Goal: Register for event/course

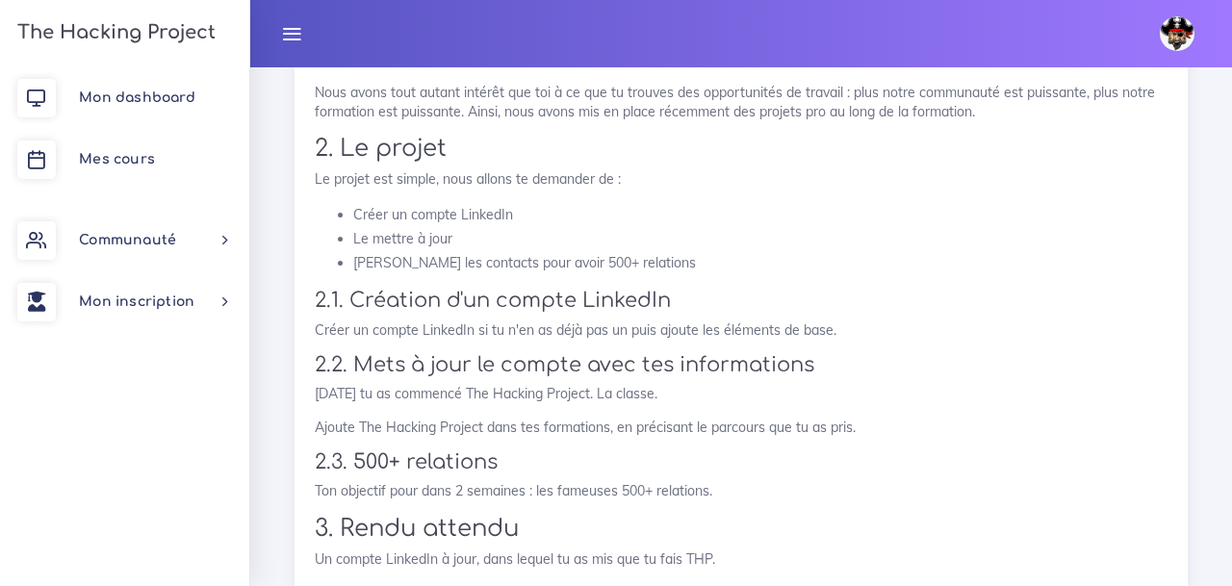
scroll to position [1105, 0]
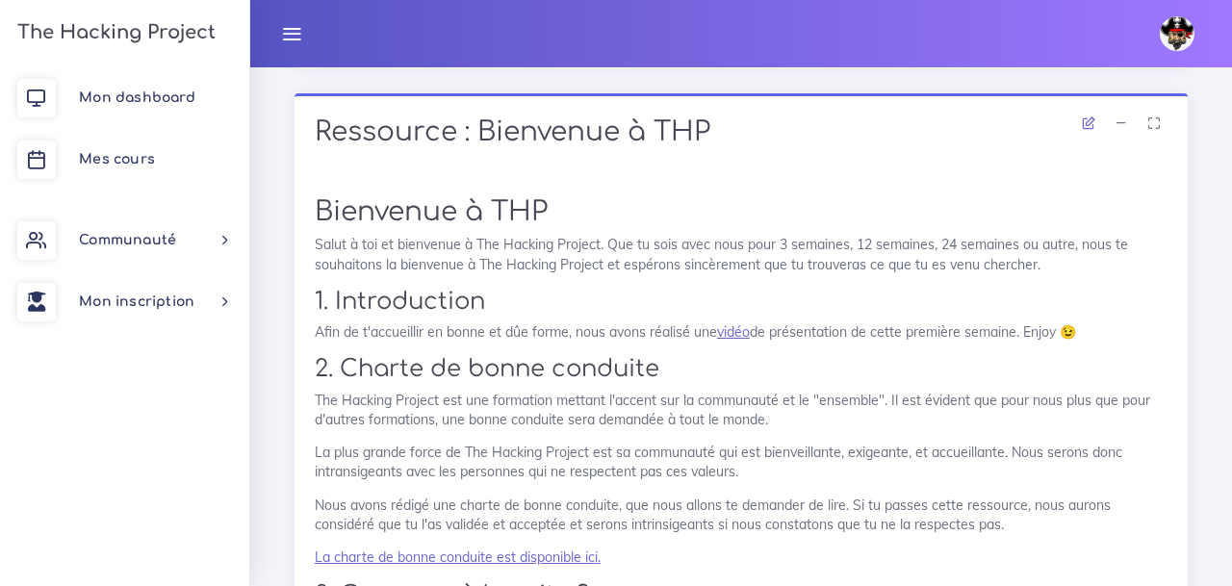
scroll to position [1879, 0]
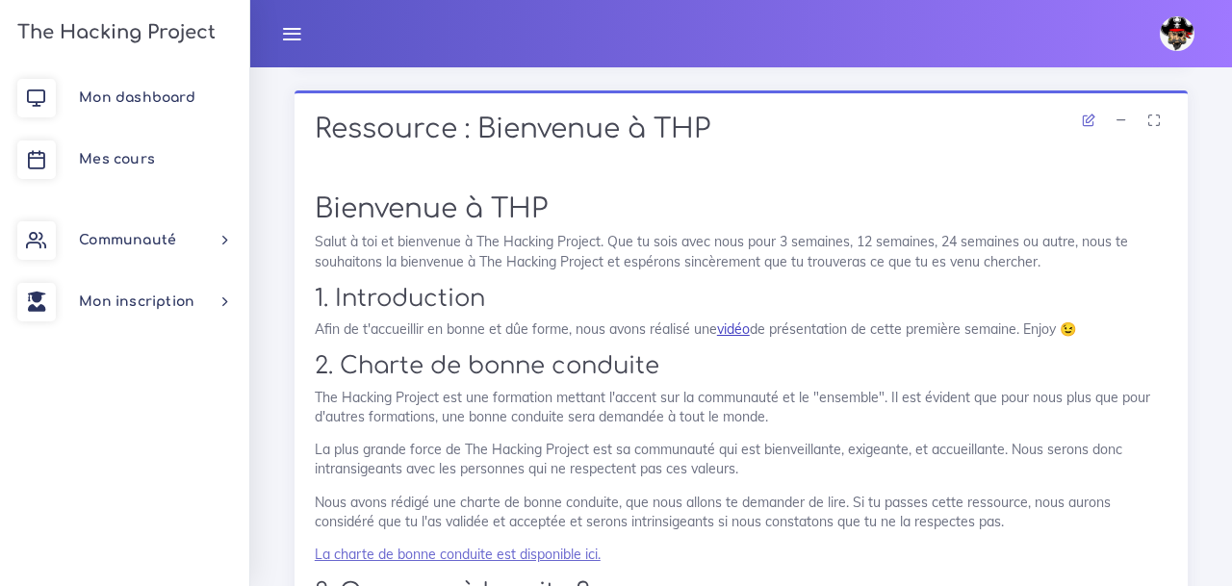
click at [731, 327] on link "vidéo" at bounding box center [733, 328] width 33 height 17
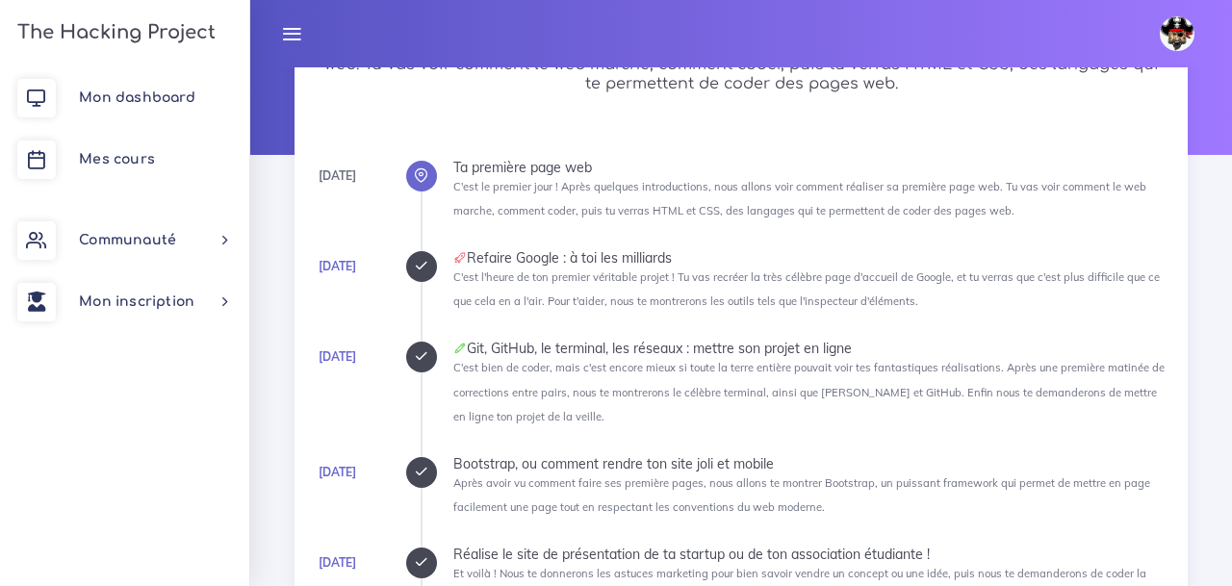
scroll to position [178, 0]
click at [139, 90] on span "Mon dashboard" at bounding box center [137, 97] width 116 height 14
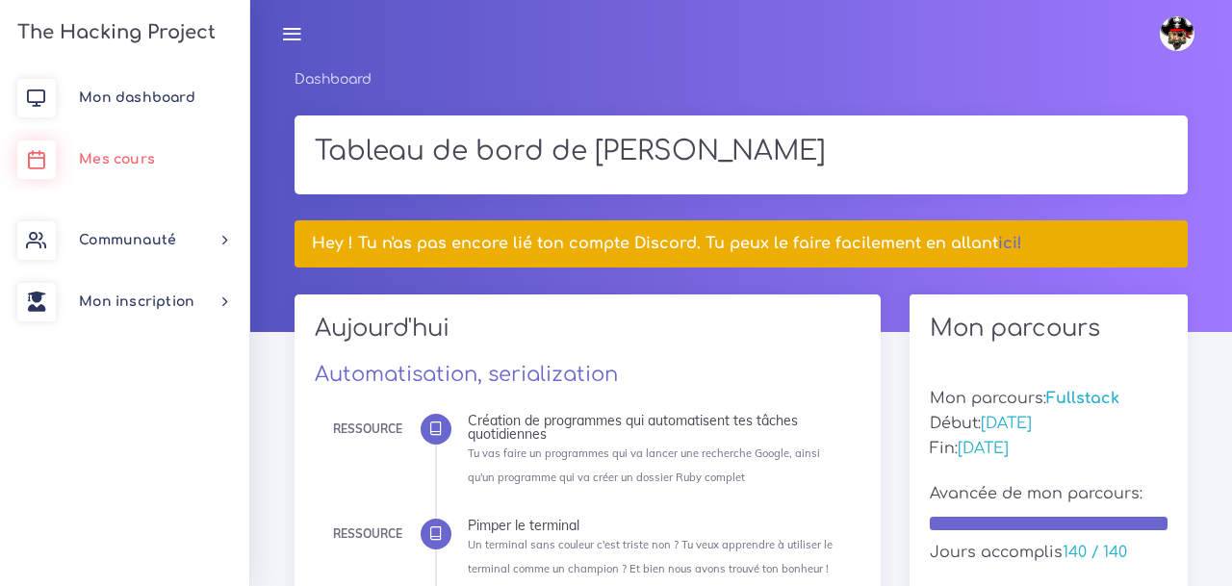
click at [127, 166] on span "Mes cours" at bounding box center [117, 159] width 76 height 14
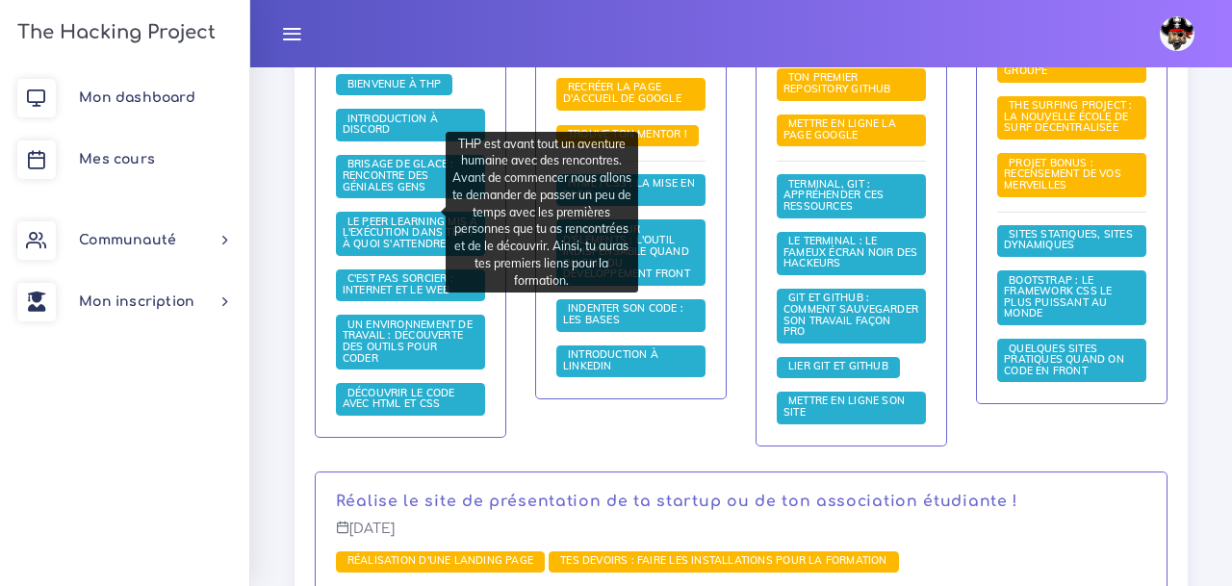
scroll to position [666, 0]
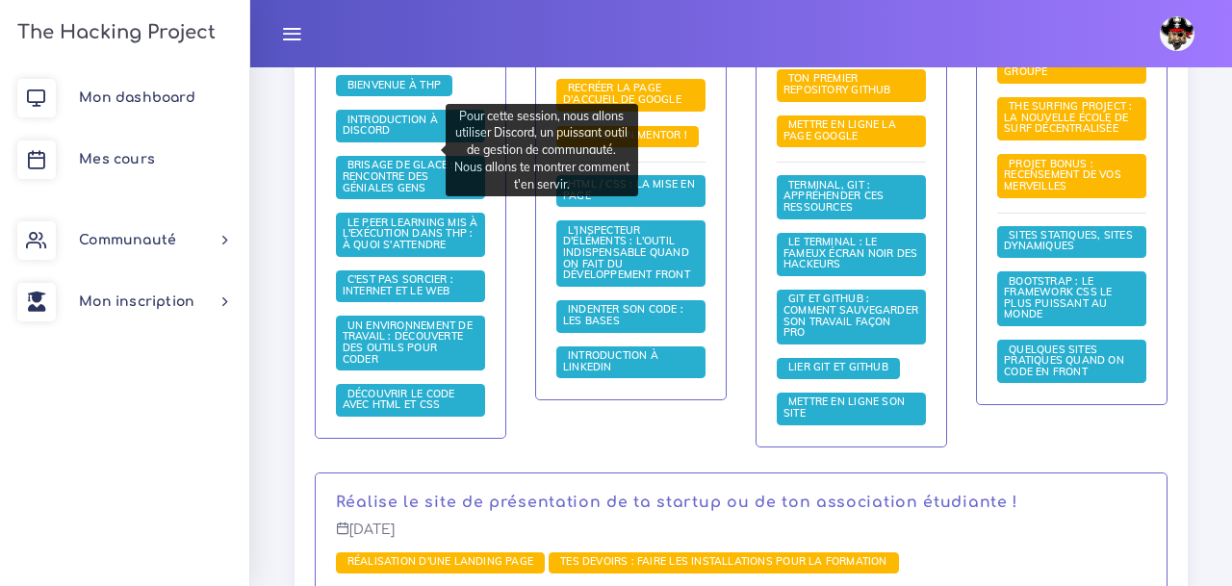
click at [387, 138] on span "Introduction à Discord" at bounding box center [390, 125] width 95 height 25
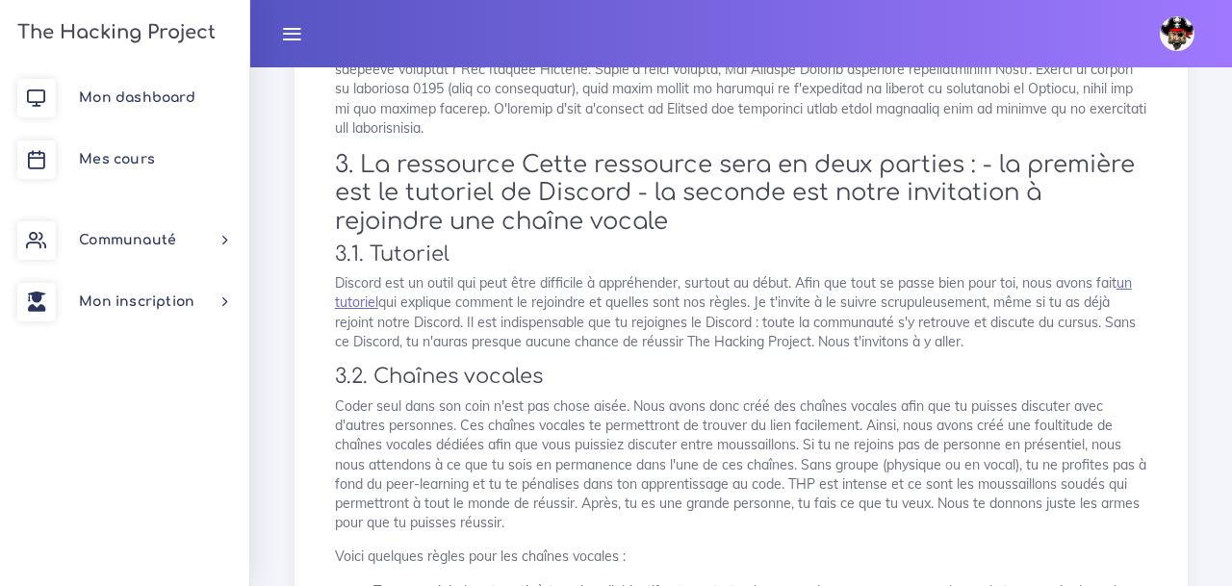
scroll to position [477, 0]
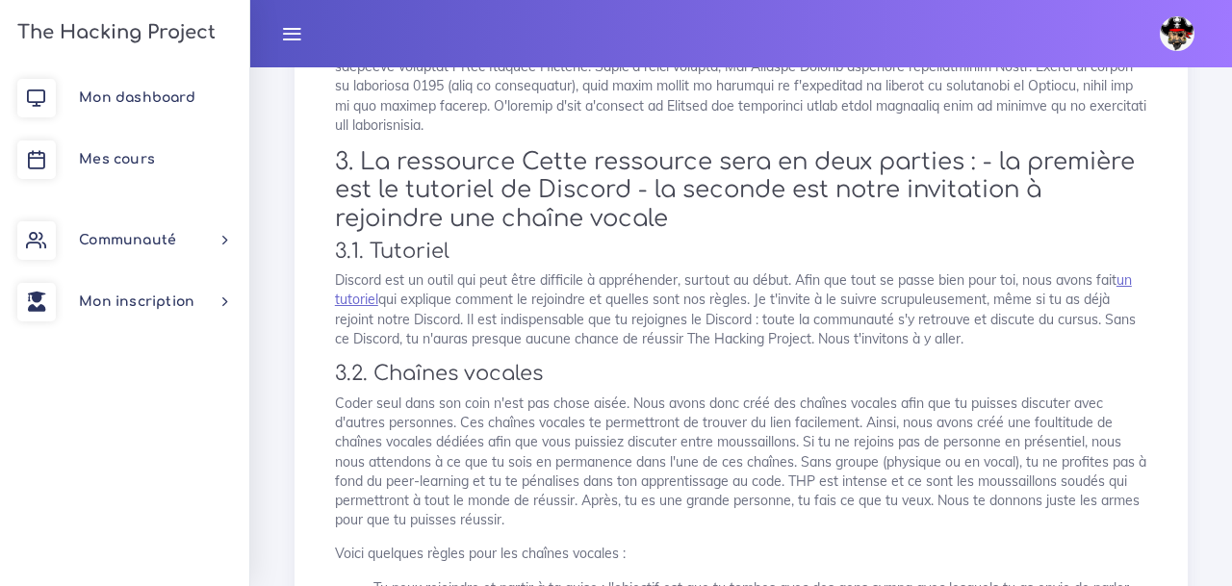
click at [683, 442] on p "Coder seul dans son coin n'est pas chose aisée. Nous avons donc créé des chaîne…" at bounding box center [741, 462] width 812 height 137
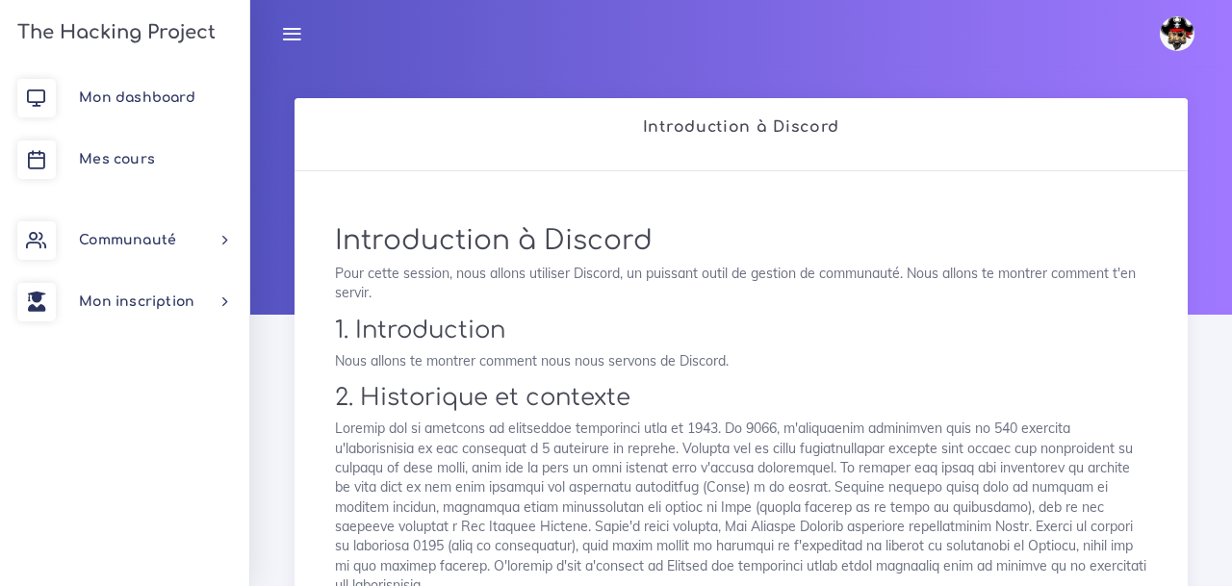
scroll to position [0, 0]
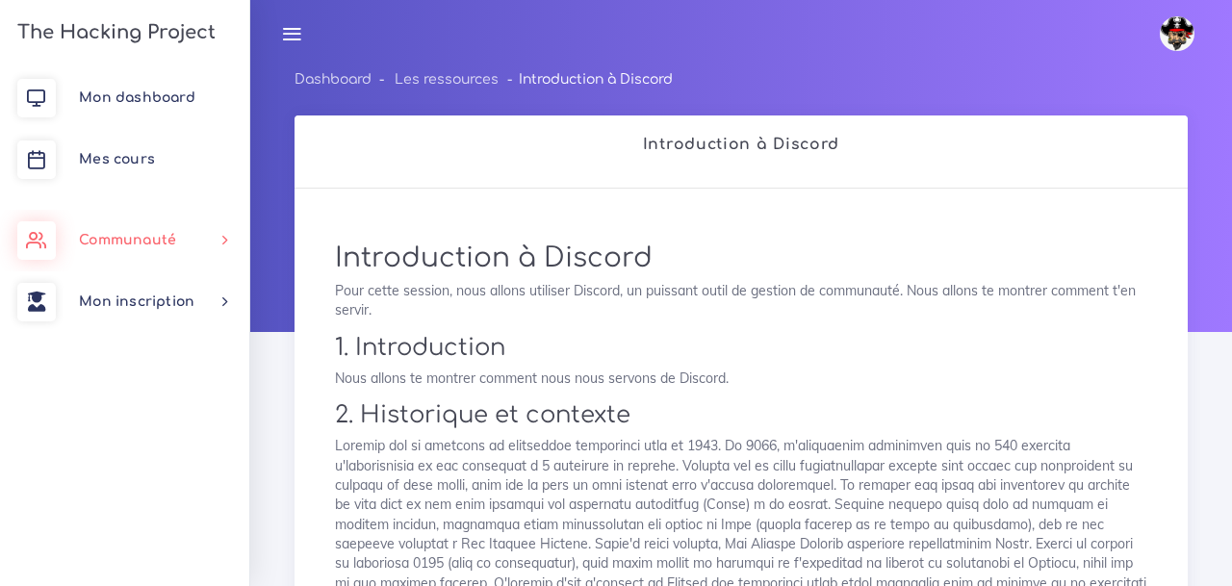
click at [171, 247] on span "Communauté" at bounding box center [127, 240] width 97 height 14
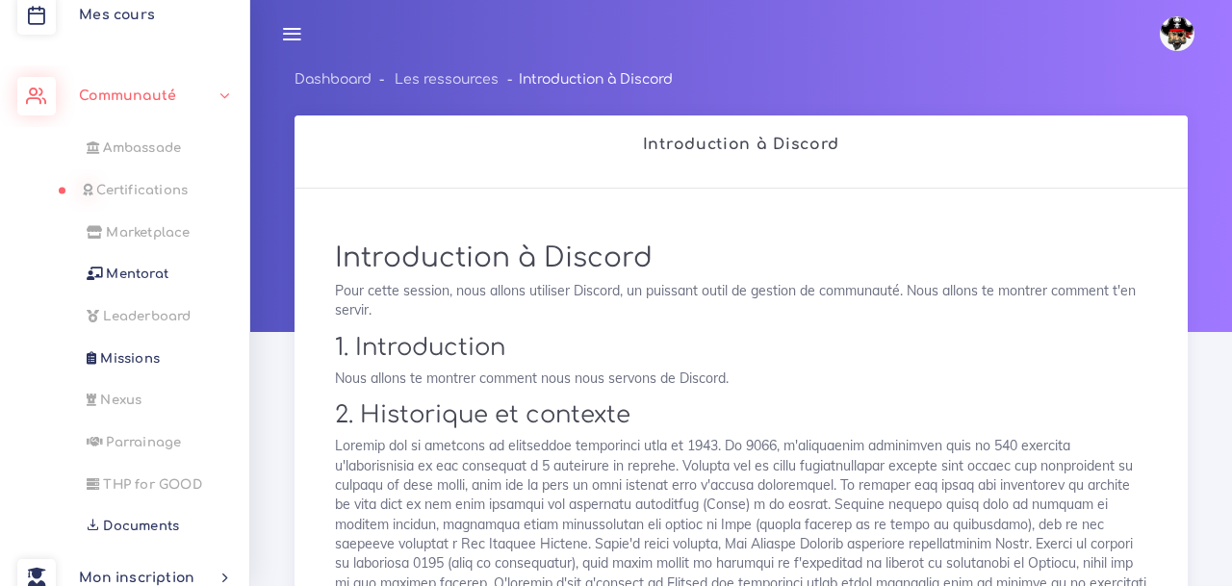
scroll to position [151, 0]
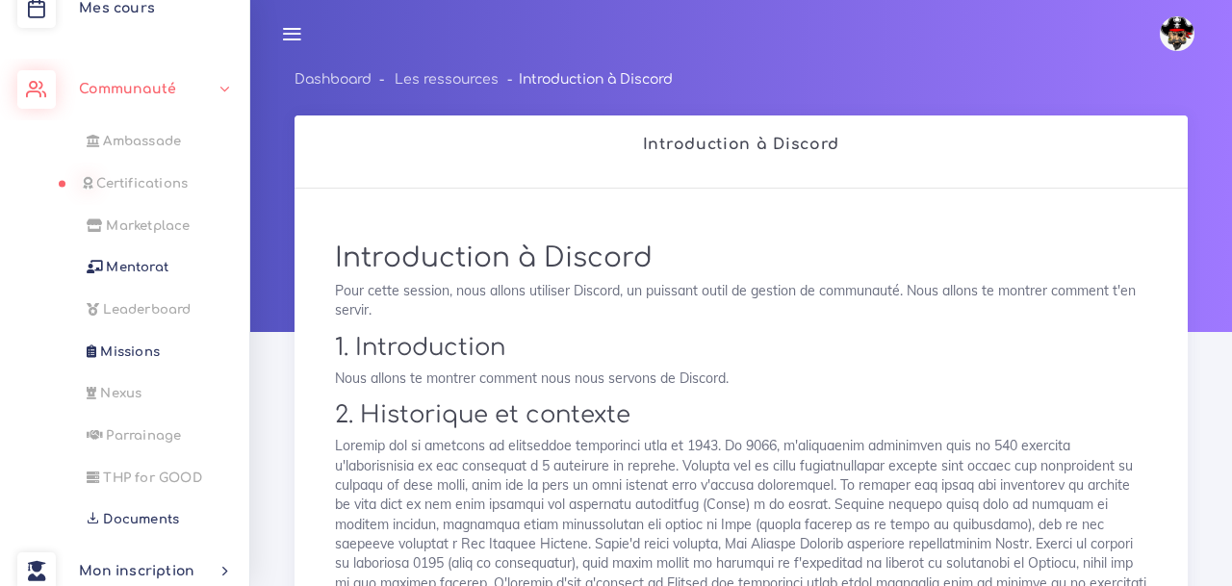
click at [138, 182] on span "Certifications" at bounding box center [141, 183] width 91 height 14
click at [127, 179] on span "Certifications" at bounding box center [141, 183] width 91 height 14
click at [137, 344] on span "Missions" at bounding box center [126, 351] width 60 height 14
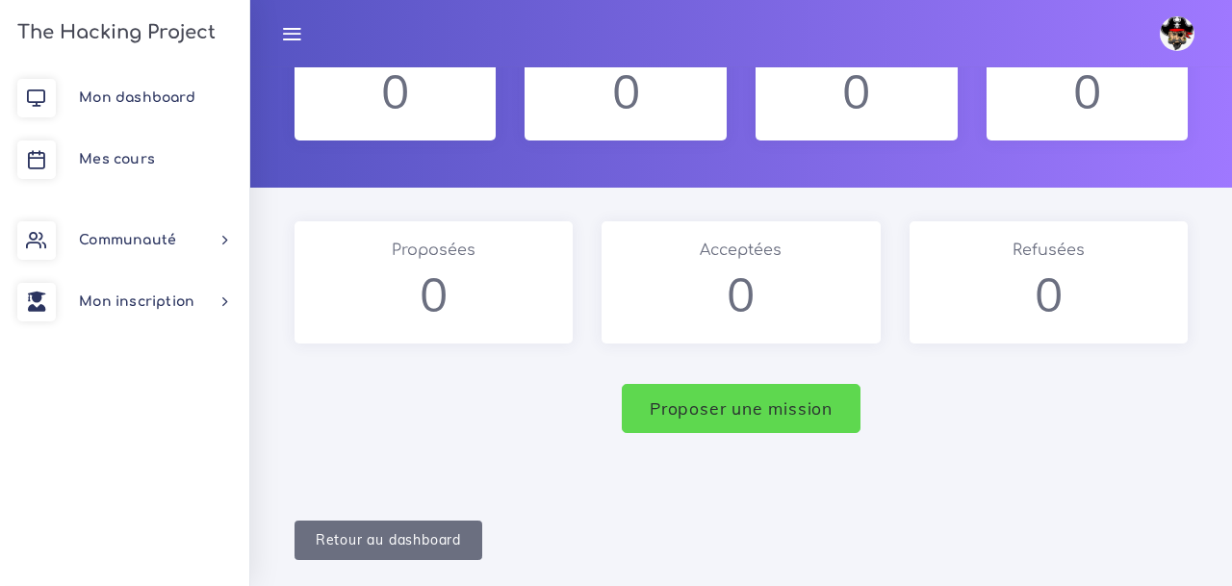
scroll to position [145, 0]
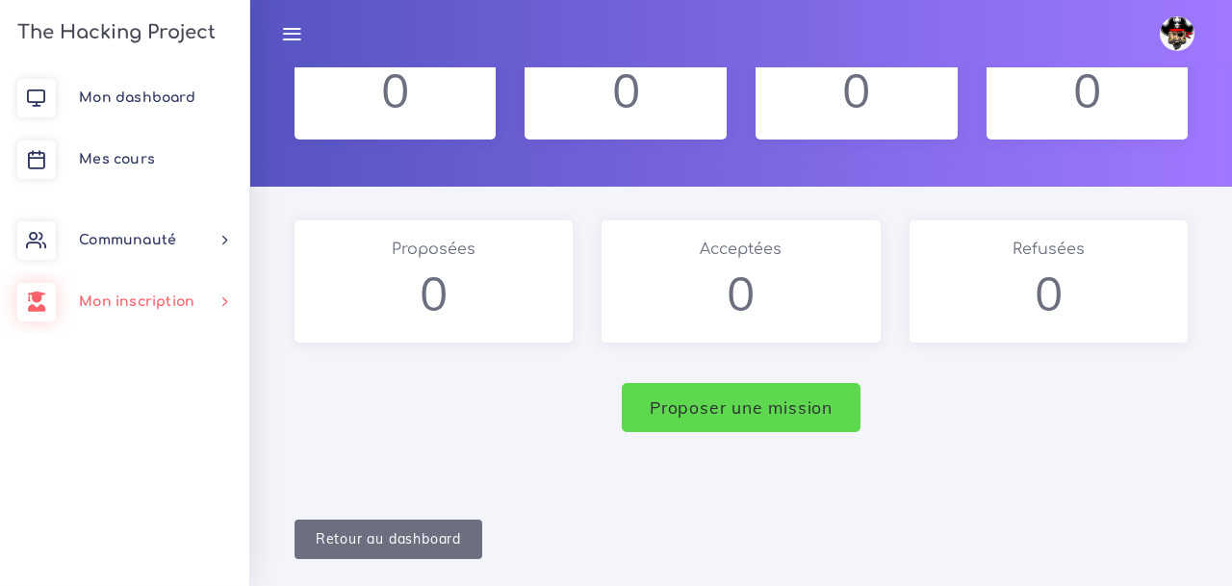
click at [223, 306] on link "Mon inscription" at bounding box center [124, 302] width 249 height 62
click at [156, 361] on link "Choisir un parcours" at bounding box center [120, 354] width 249 height 42
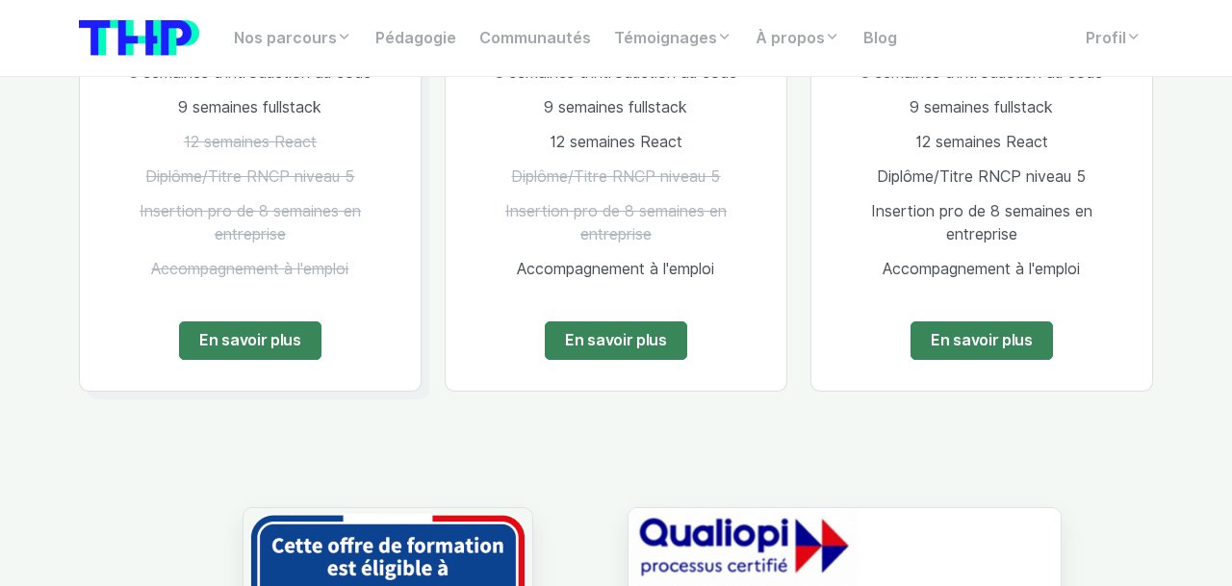
scroll to position [1450, 0]
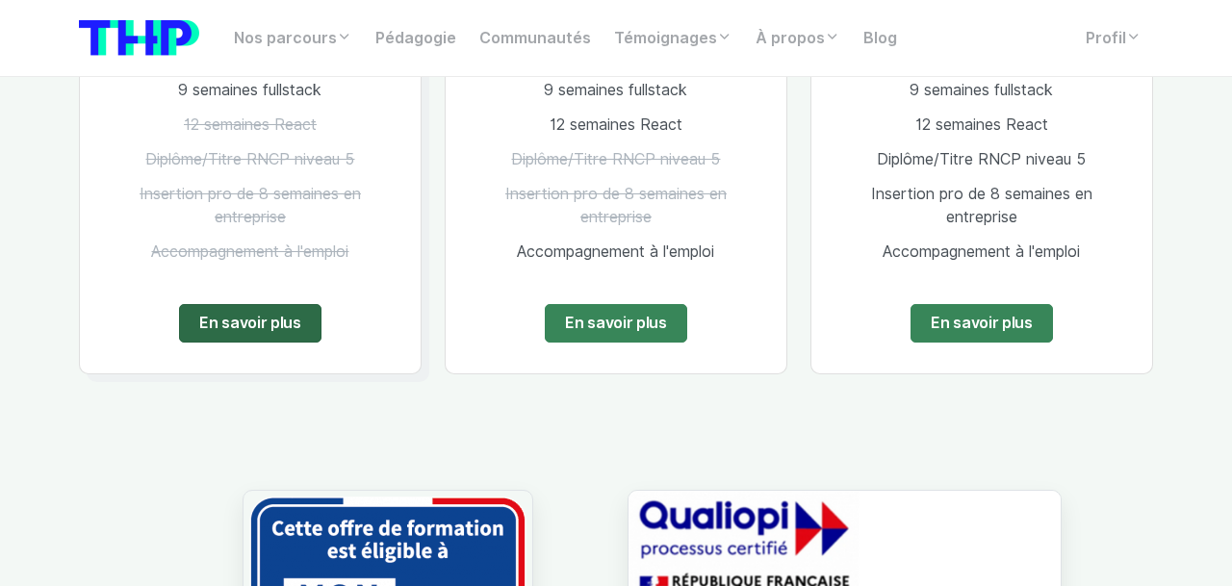
click at [252, 335] on link "En savoir plus" at bounding box center [250, 323] width 142 height 38
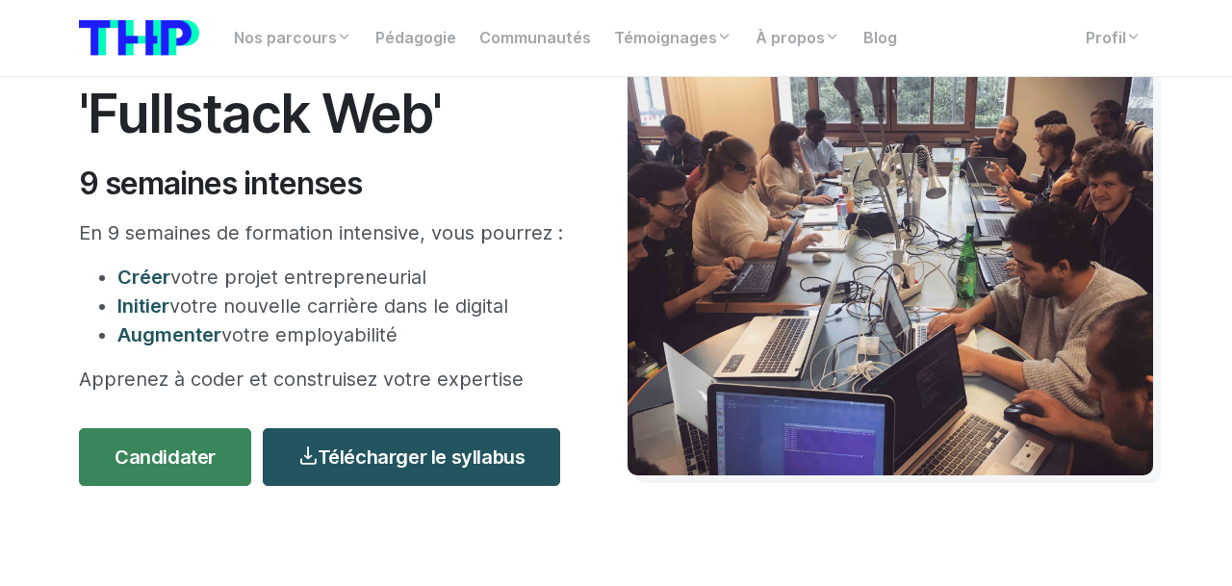
scroll to position [148, 0]
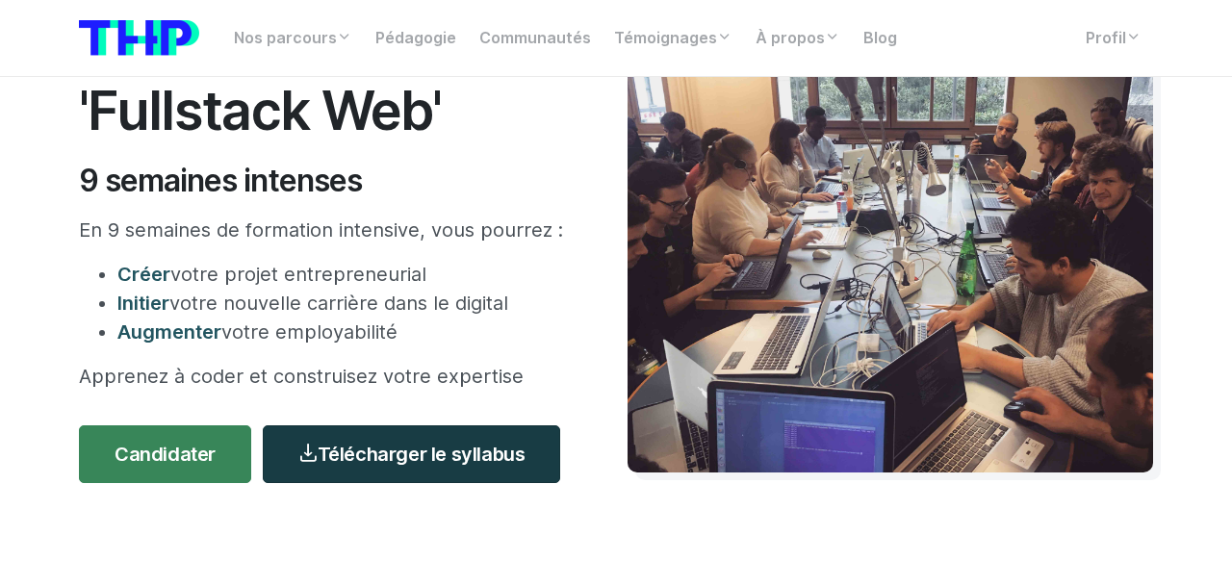
click at [392, 449] on link "Télécharger le syllabus" at bounding box center [411, 454] width 297 height 58
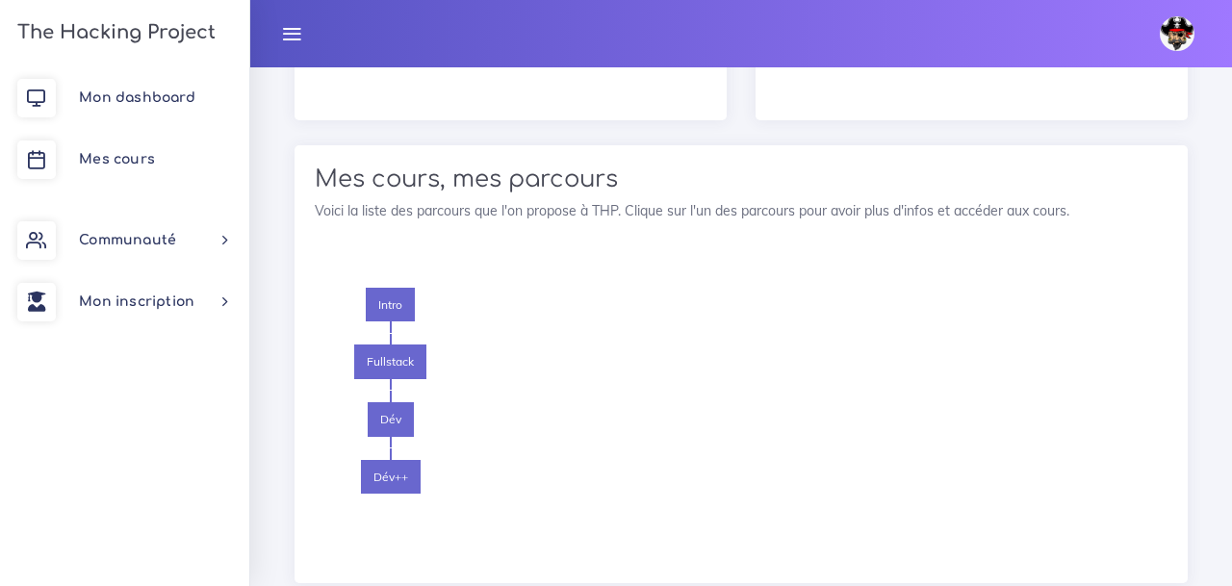
scroll to position [2063, 0]
click at [386, 287] on span "Intro" at bounding box center [390, 304] width 49 height 35
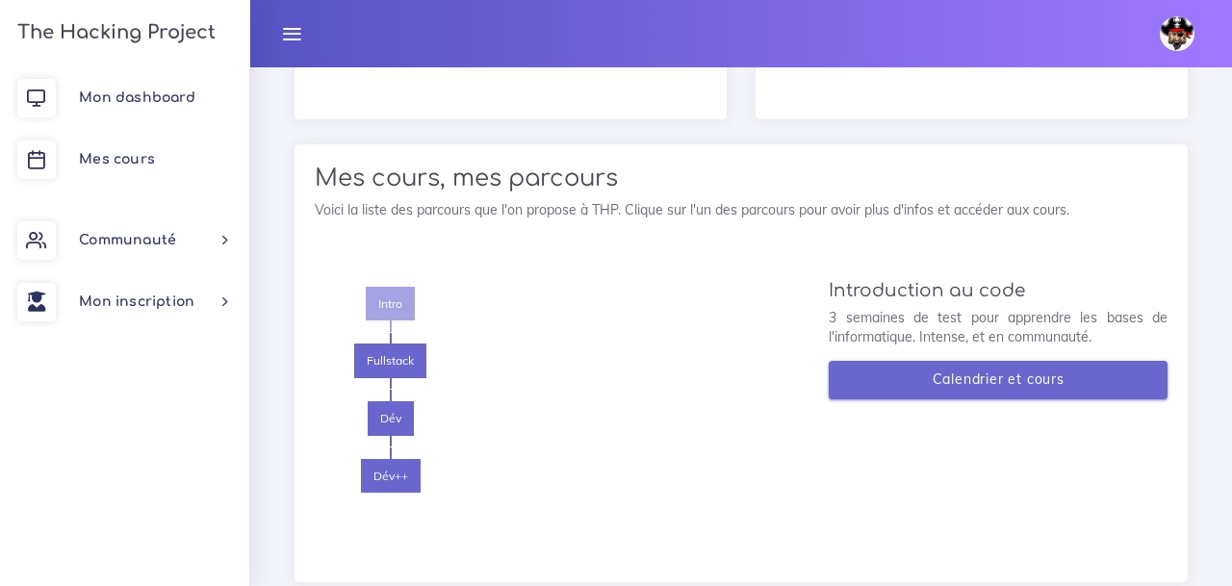
click at [956, 361] on link "Calendrier et cours" at bounding box center [997, 380] width 339 height 39
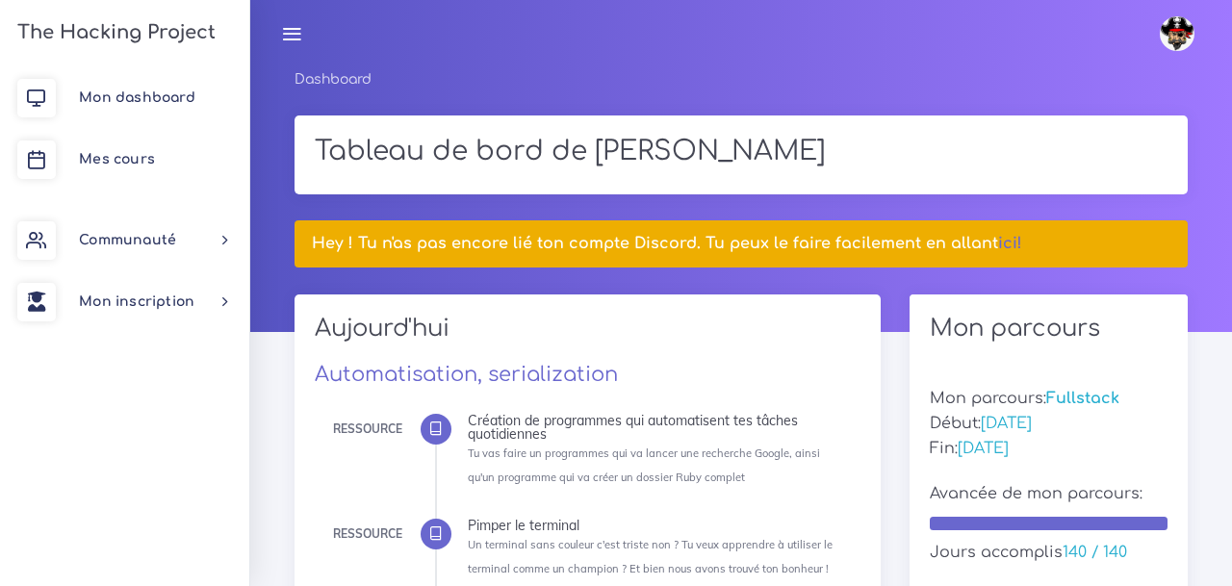
scroll to position [2063, 0]
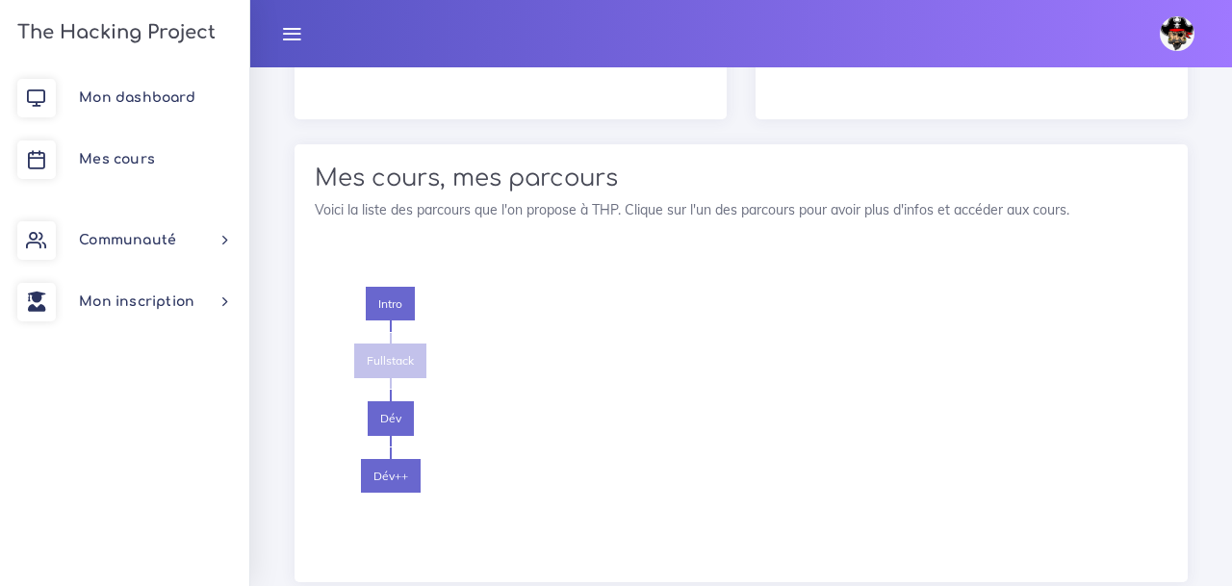
click at [394, 344] on span "Fullstack" at bounding box center [390, 361] width 72 height 35
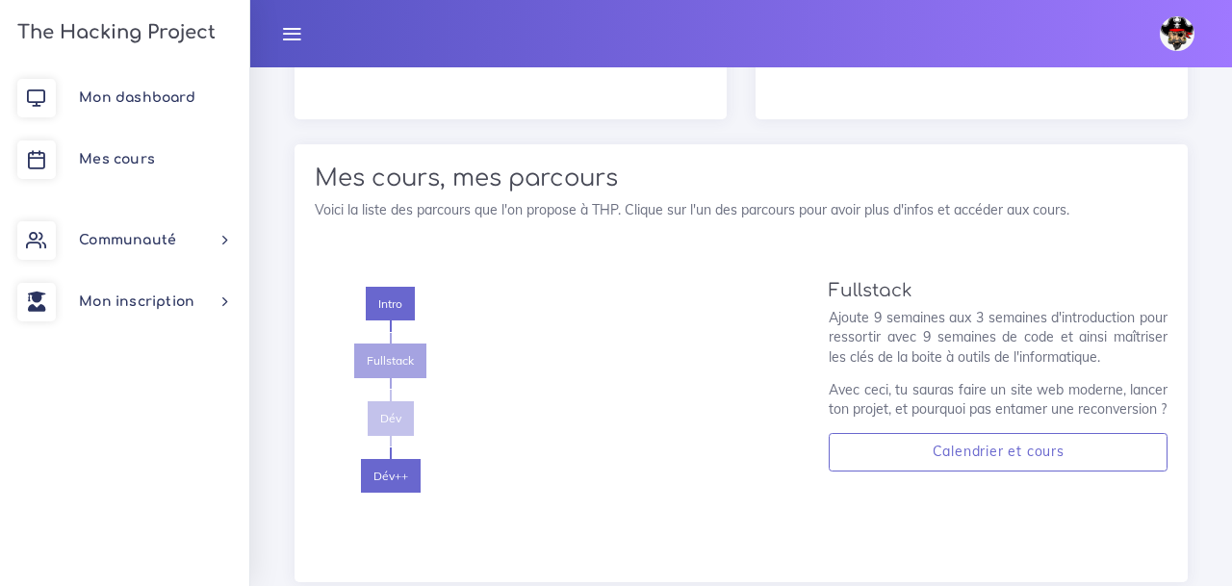
click at [384, 401] on span "Dév" at bounding box center [391, 418] width 46 height 35
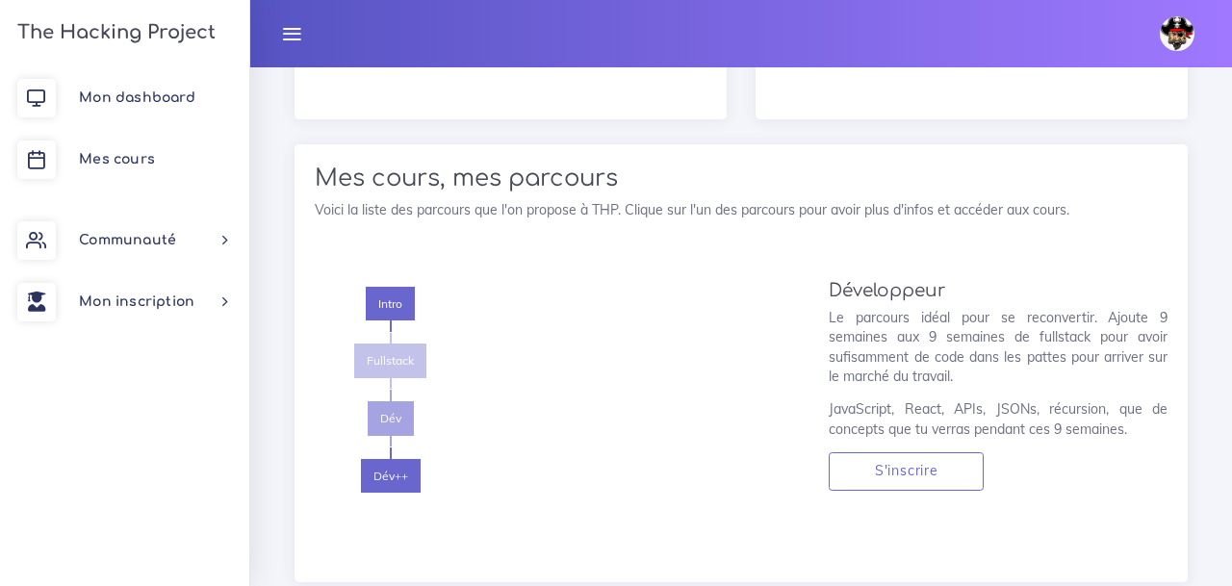
click at [395, 344] on span "Fullstack" at bounding box center [390, 361] width 72 height 35
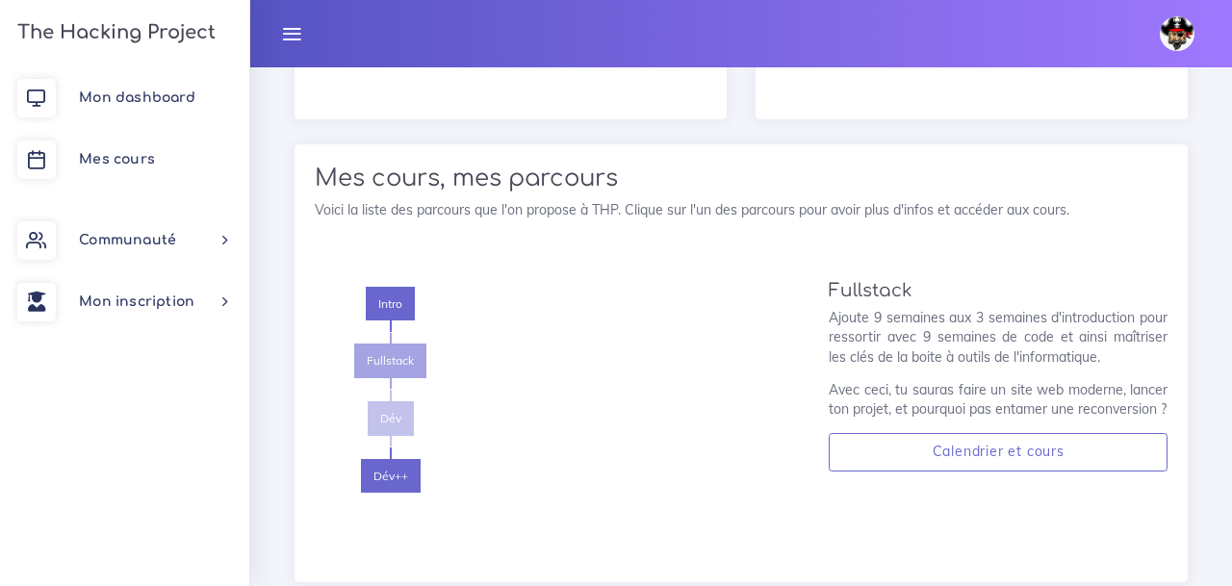
click at [392, 401] on span "Dév" at bounding box center [391, 418] width 46 height 35
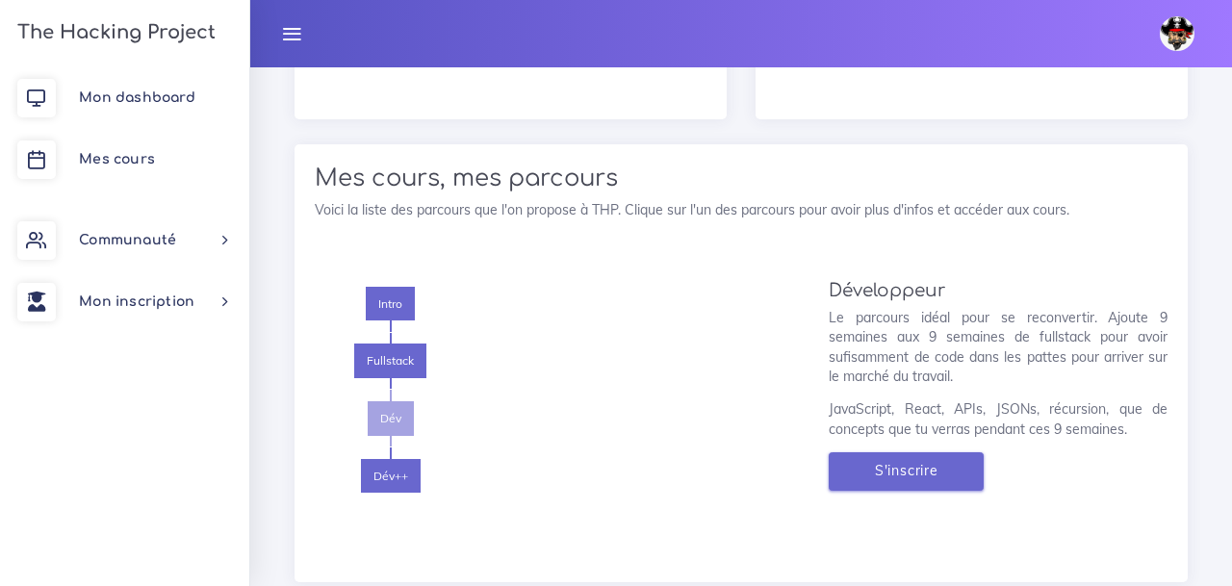
click at [927, 452] on link "S'inscrire" at bounding box center [905, 471] width 155 height 39
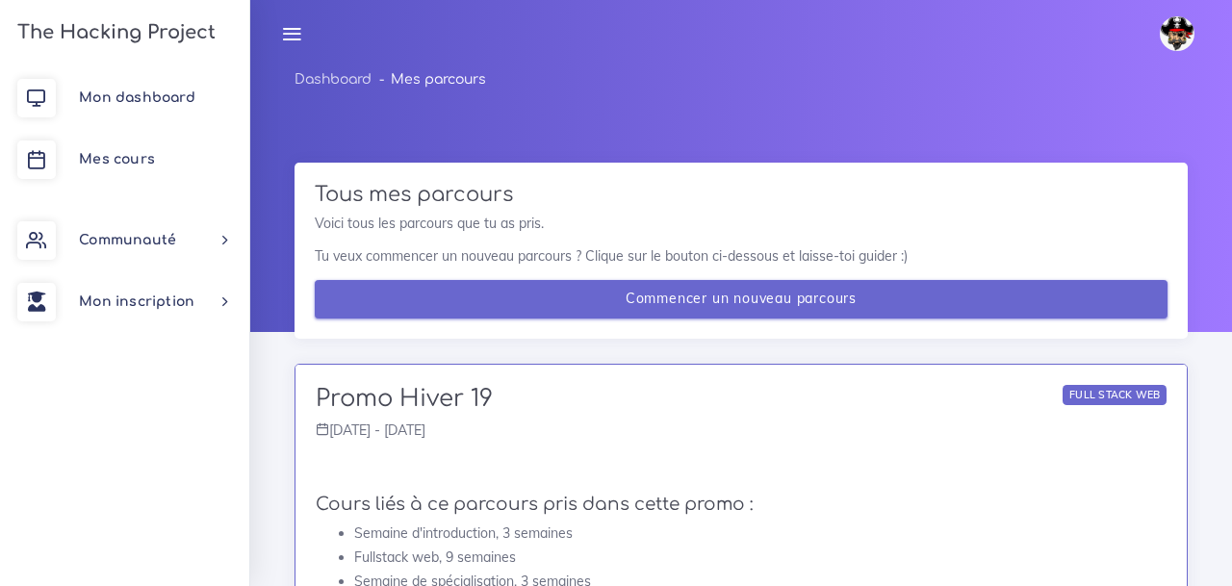
click at [743, 299] on link "Commencer un nouveau parcours" at bounding box center [741, 299] width 853 height 39
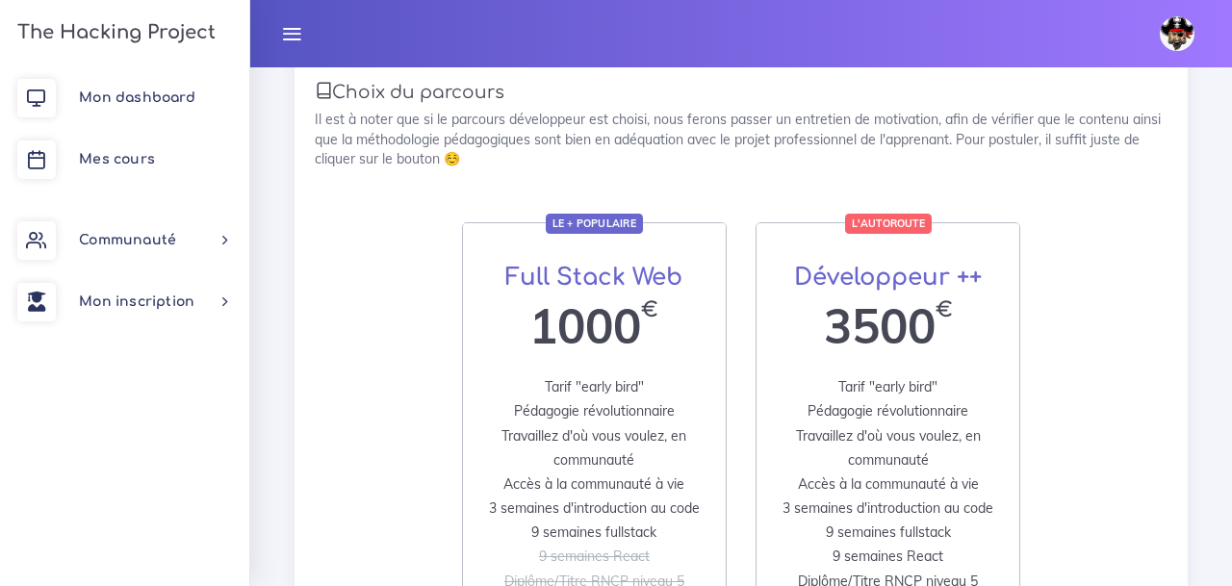
scroll to position [322, 0]
